Goal: Navigation & Orientation: Find specific page/section

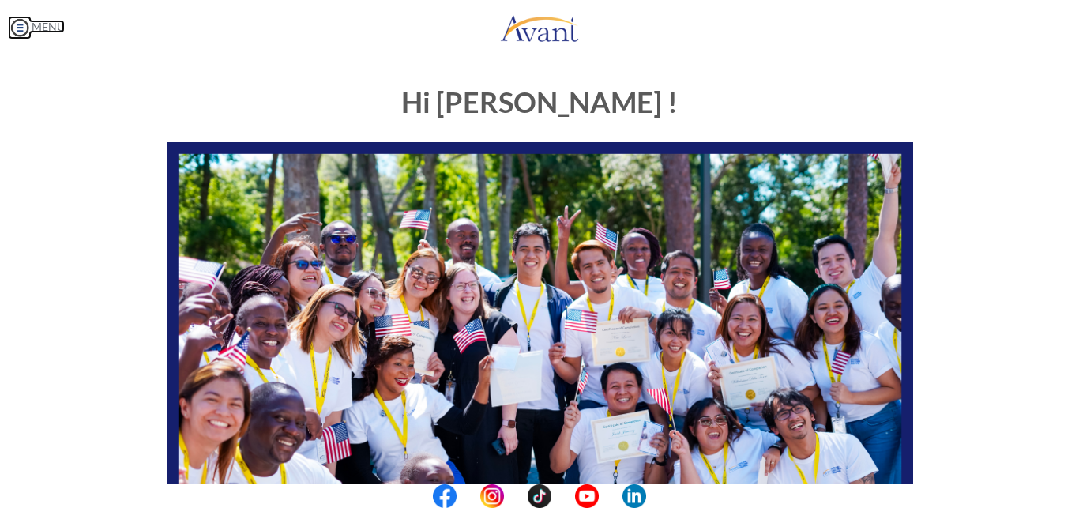
click at [21, 24] on img at bounding box center [20, 28] width 24 height 24
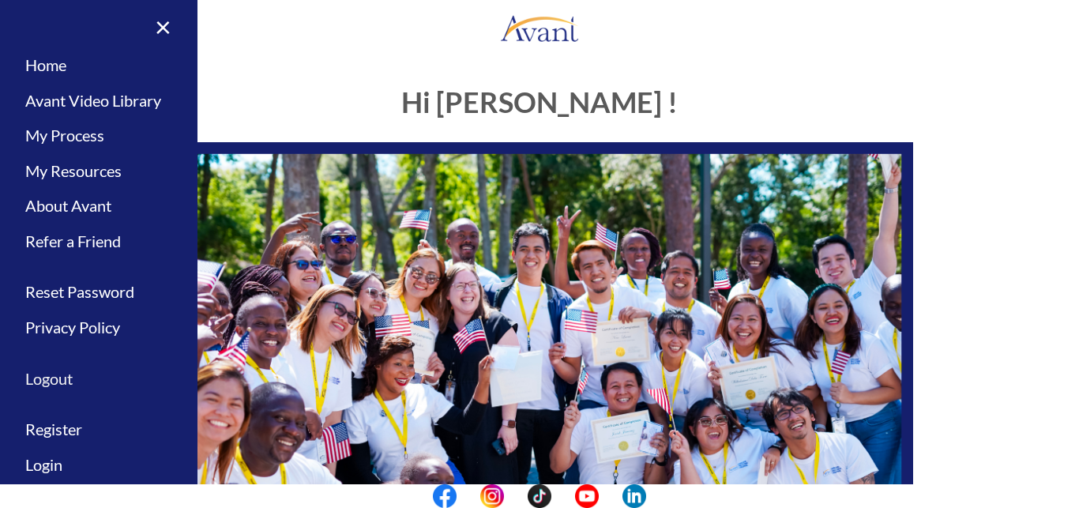
scroll to position [25, 0]
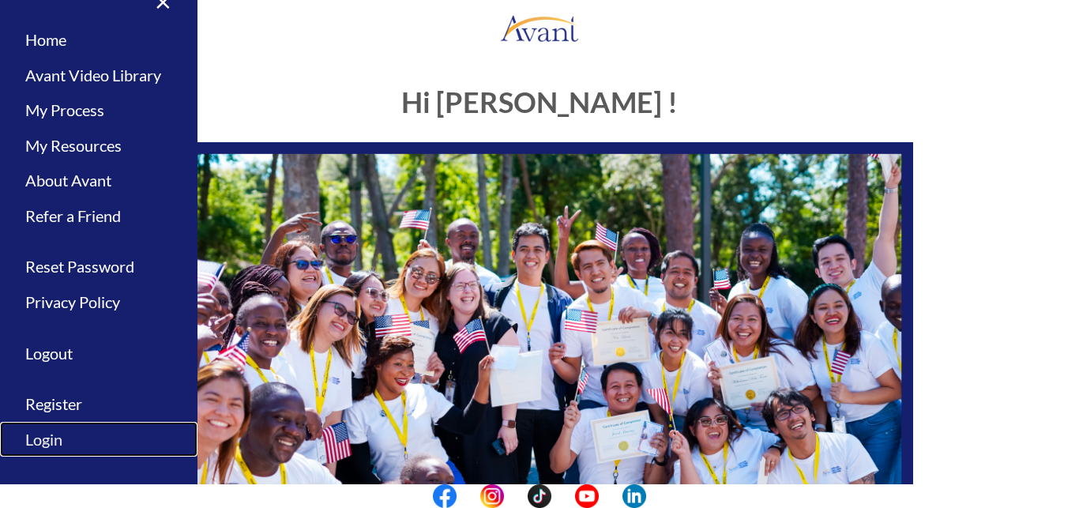
click at [54, 434] on link "Login" at bounding box center [99, 440] width 198 height 36
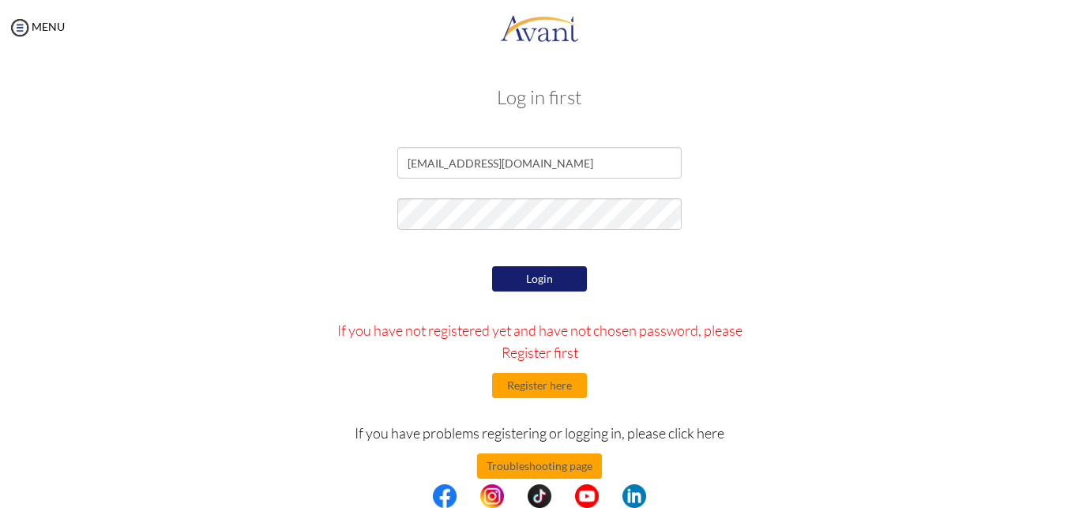
scroll to position [24, 0]
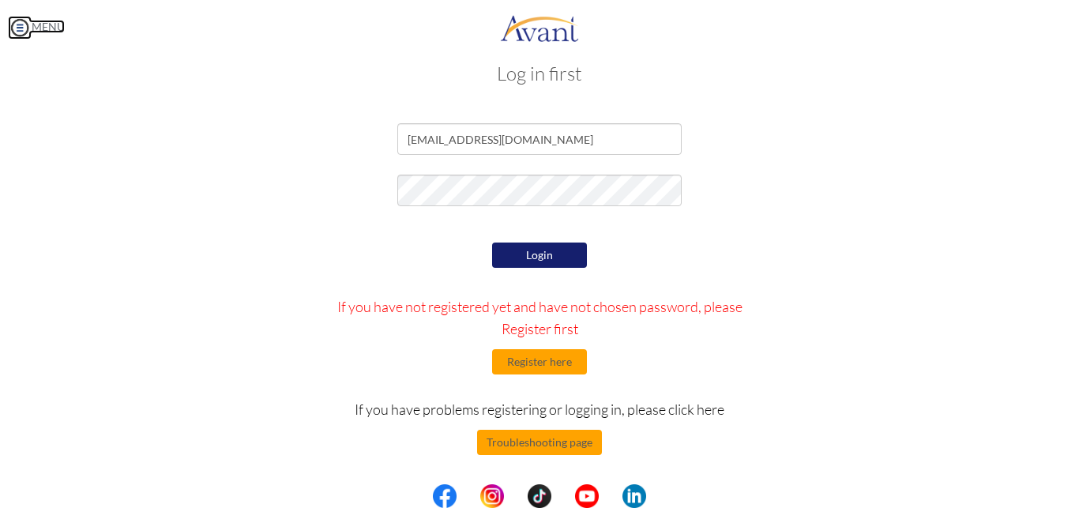
click at [17, 32] on img at bounding box center [20, 28] width 24 height 24
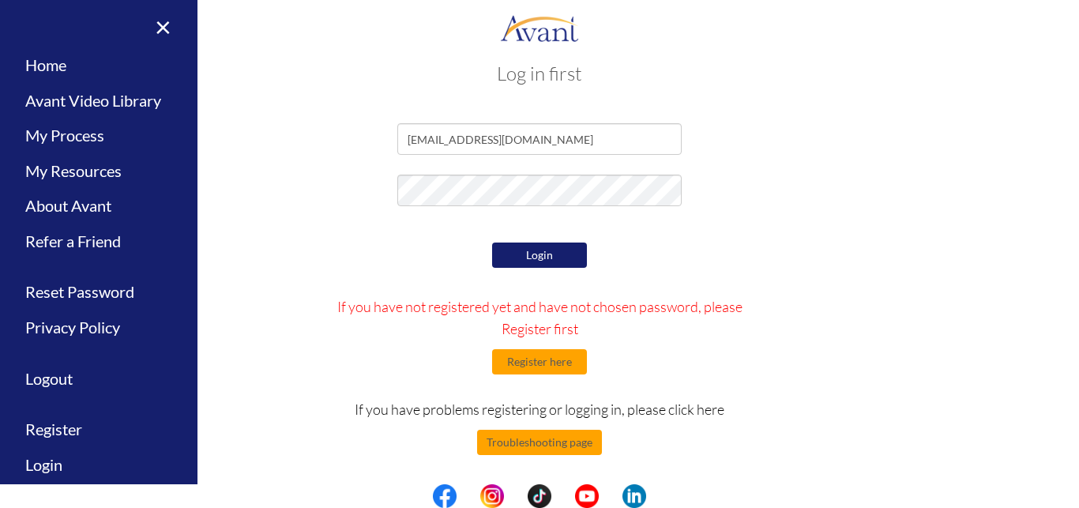
scroll to position [25, 0]
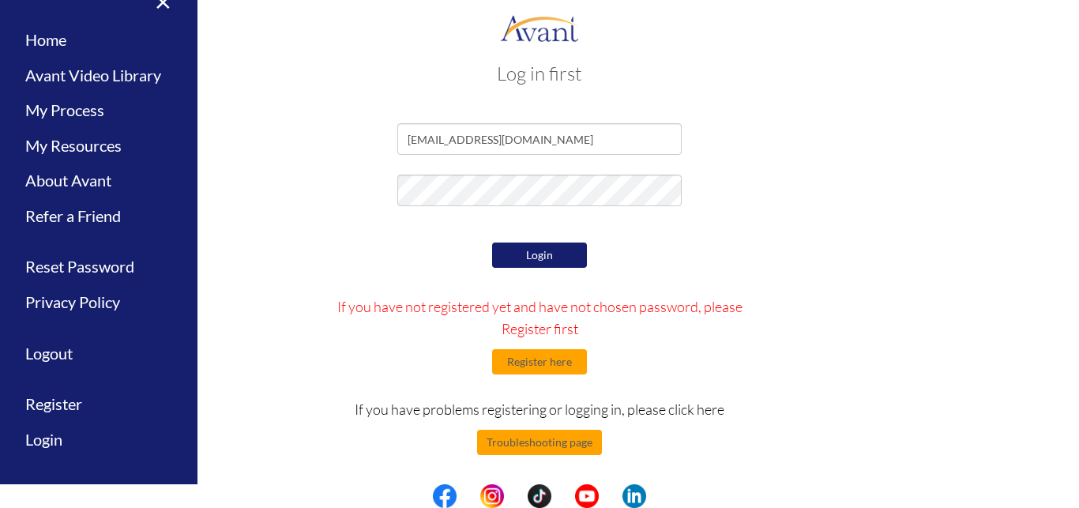
click at [539, 260] on button "Login" at bounding box center [539, 255] width 95 height 25
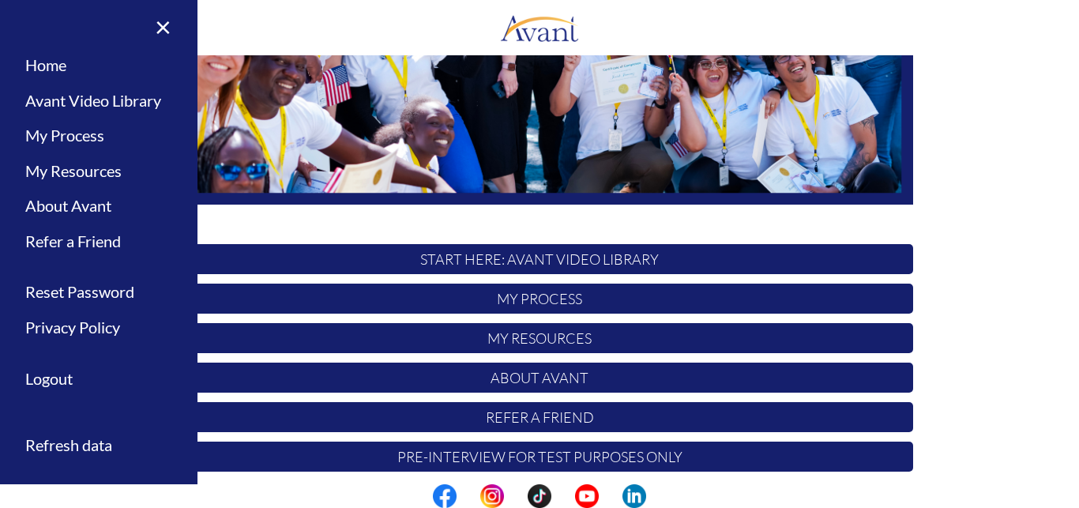
scroll to position [370, 0]
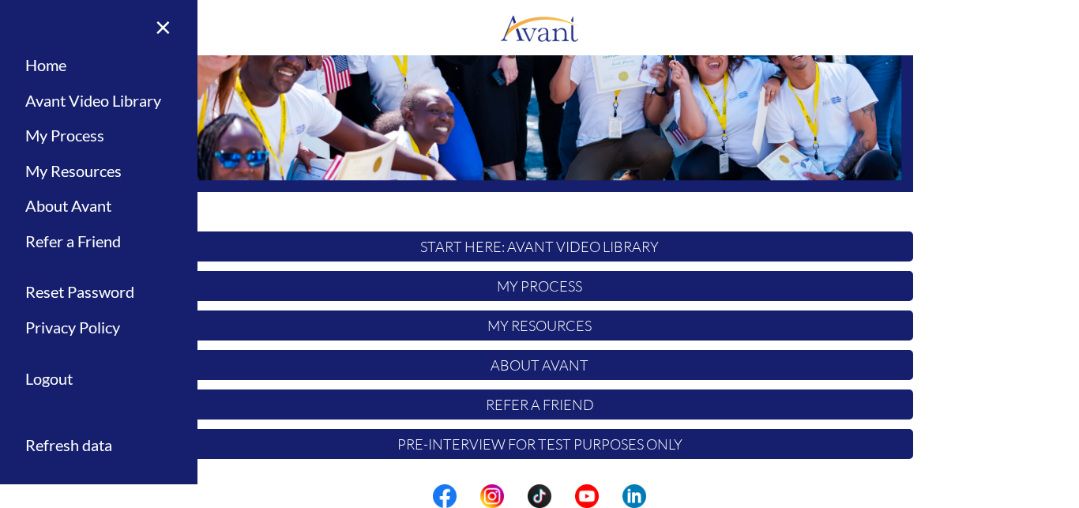
click at [525, 288] on p "My Process" at bounding box center [540, 286] width 747 height 30
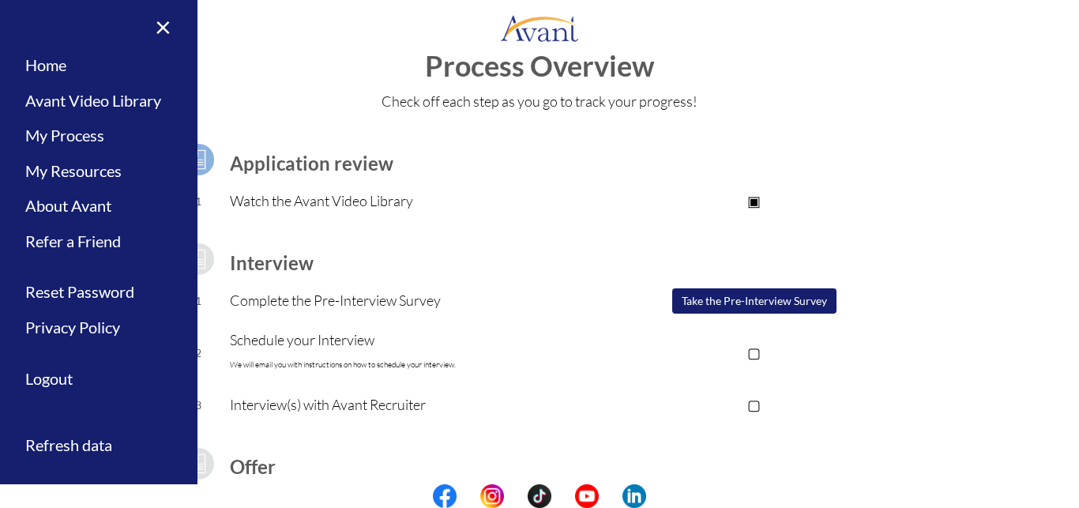
scroll to position [0, 0]
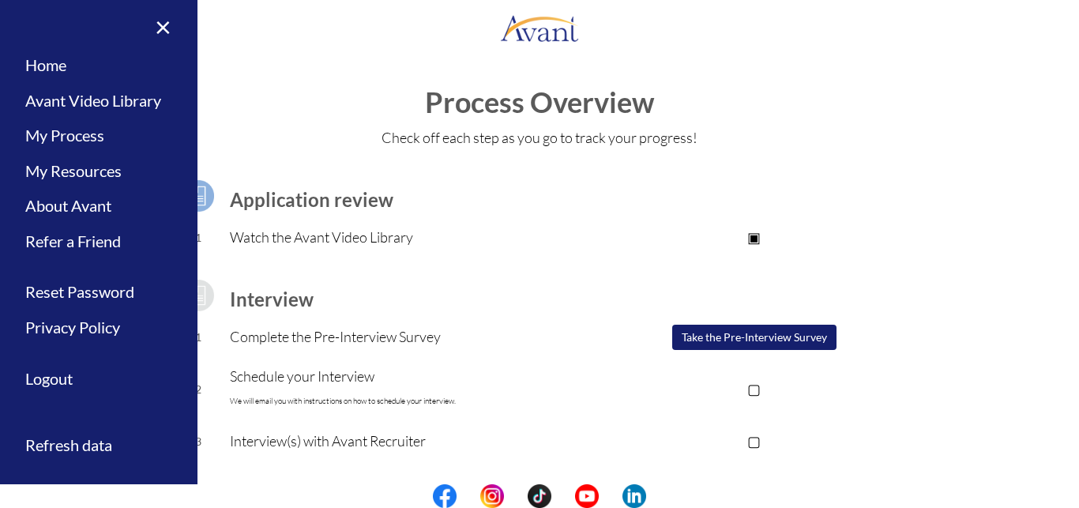
click at [297, 111] on h1 "Process Overview" at bounding box center [540, 103] width 1048 height 32
click at [560, 289] on h3 "Interview" at bounding box center [413, 299] width 366 height 21
click at [85, 209] on link "About Avant" at bounding box center [99, 206] width 198 height 36
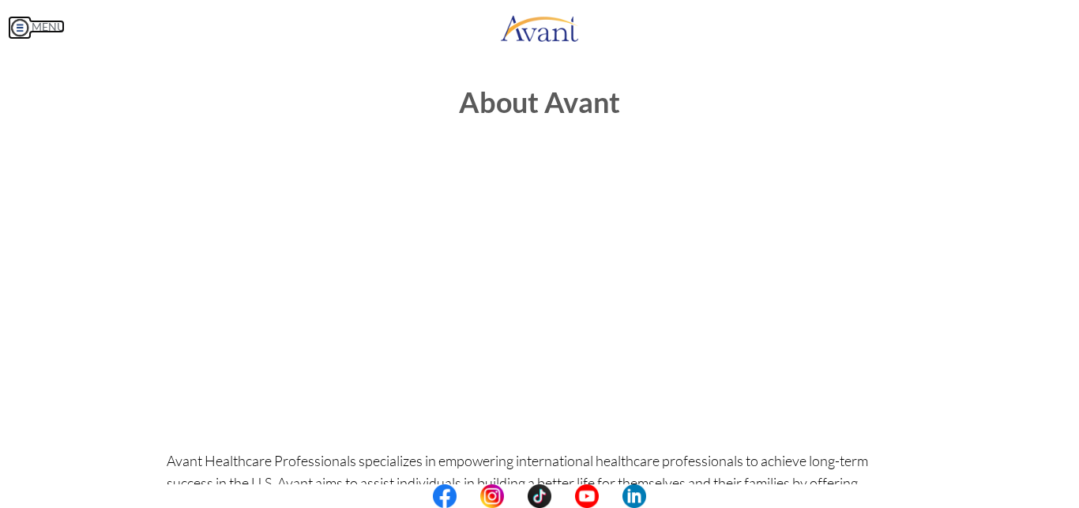
click at [22, 34] on img at bounding box center [20, 28] width 24 height 24
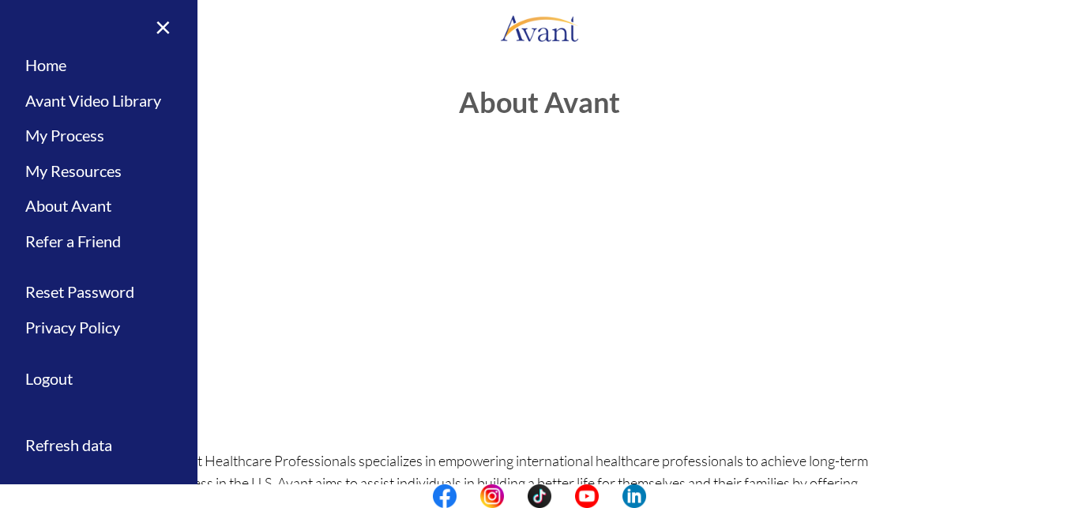
click at [250, 339] on center at bounding box center [540, 283] width 747 height 253
click at [167, 30] on link "×" at bounding box center [154, 26] width 48 height 53
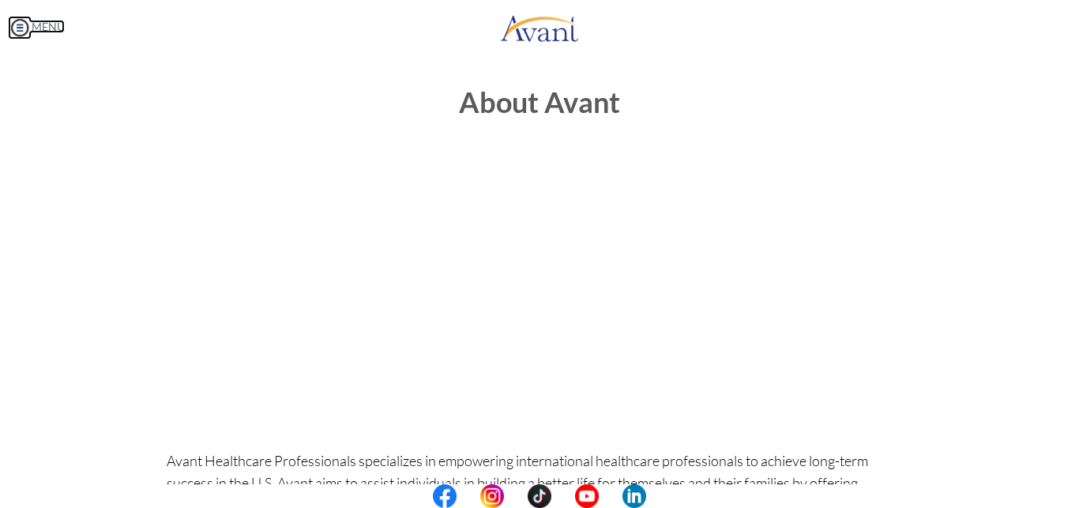
click at [22, 27] on img at bounding box center [20, 28] width 24 height 24
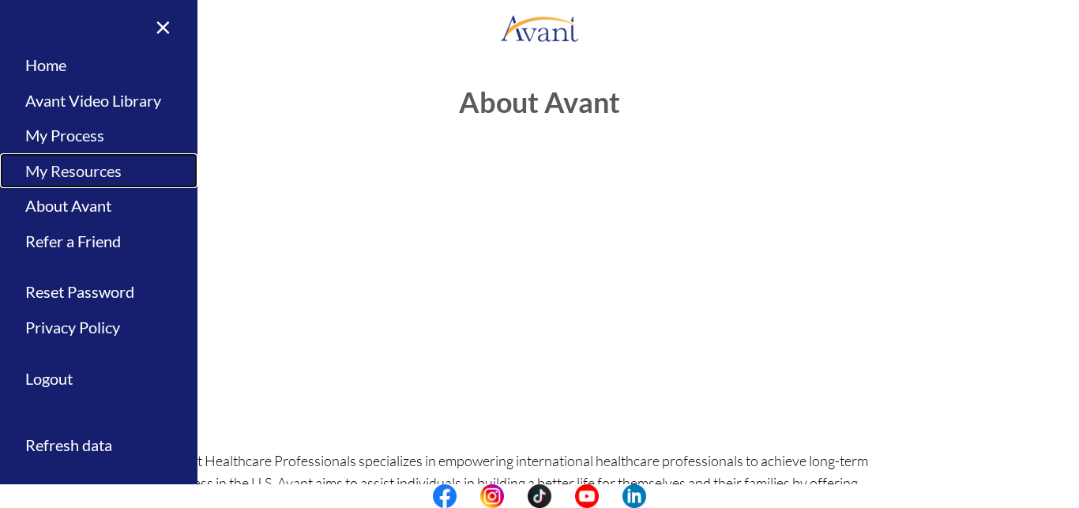
click at [63, 167] on link "My Resources" at bounding box center [99, 171] width 198 height 36
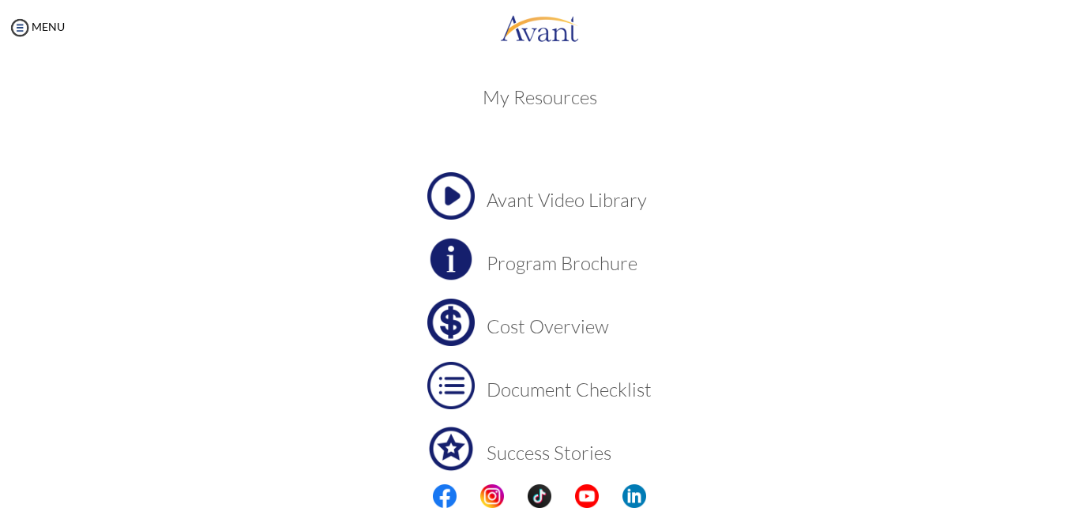
click at [85, 506] on center at bounding box center [539, 496] width 1079 height 24
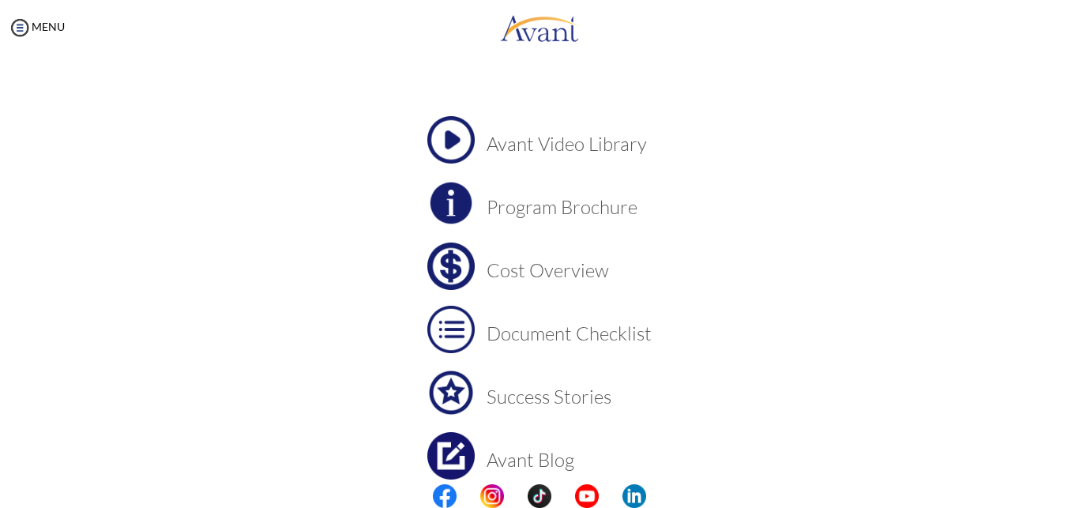
scroll to position [130, 0]
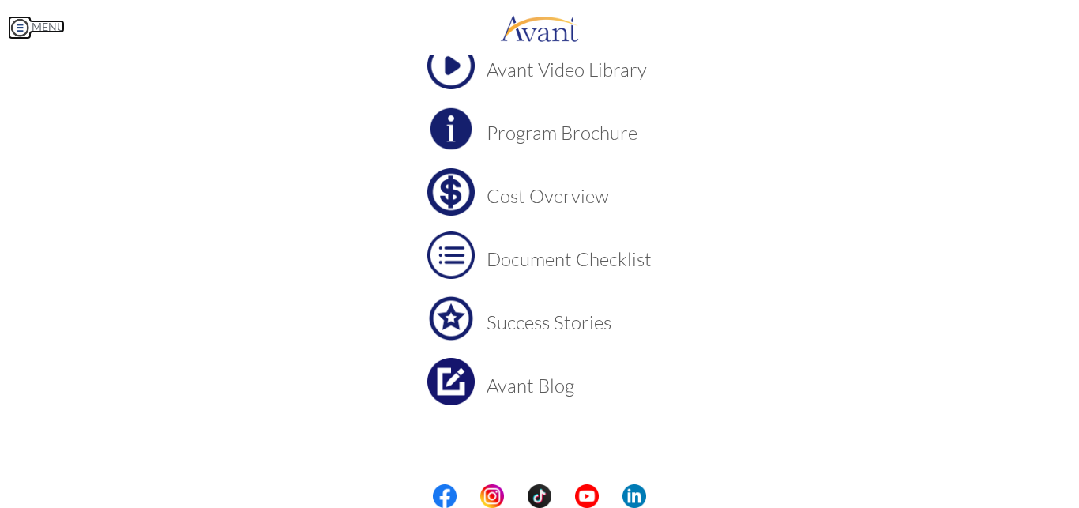
click at [23, 28] on img at bounding box center [20, 28] width 24 height 24
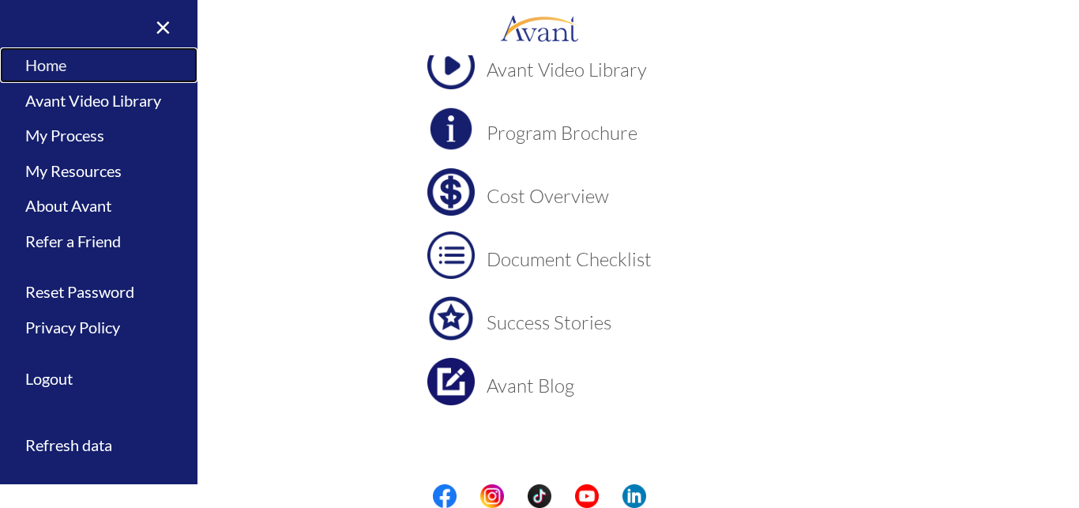
click at [58, 58] on link "Home" at bounding box center [99, 65] width 198 height 36
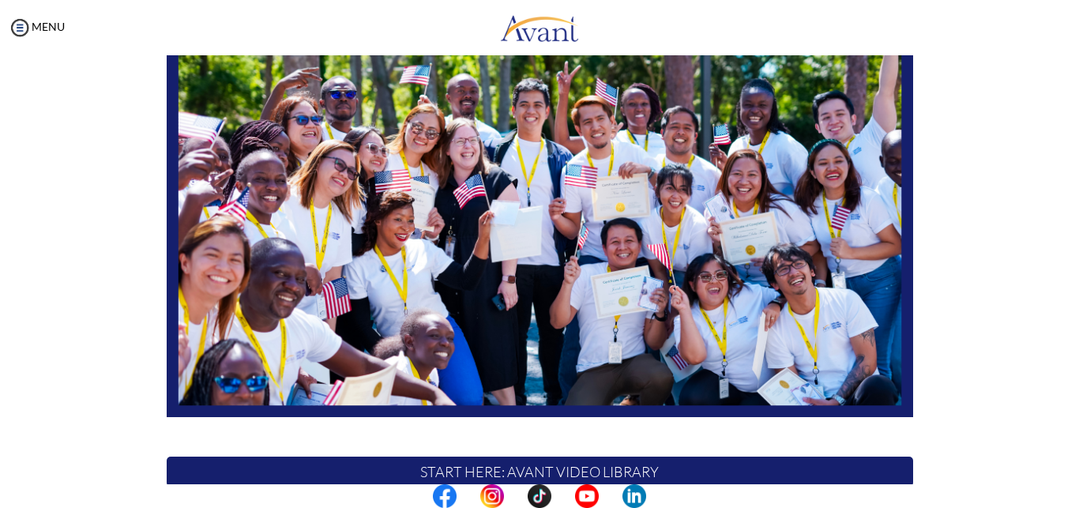
scroll to position [370, 0]
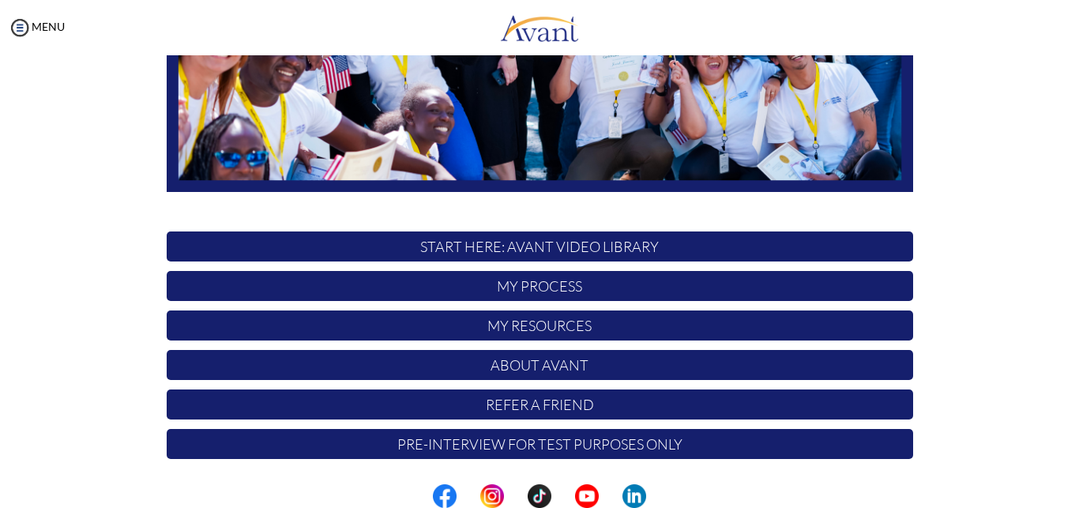
click at [454, 449] on p "Pre-Interview for test purposes only" at bounding box center [540, 444] width 747 height 30
